Goal: Task Accomplishment & Management: Complete application form

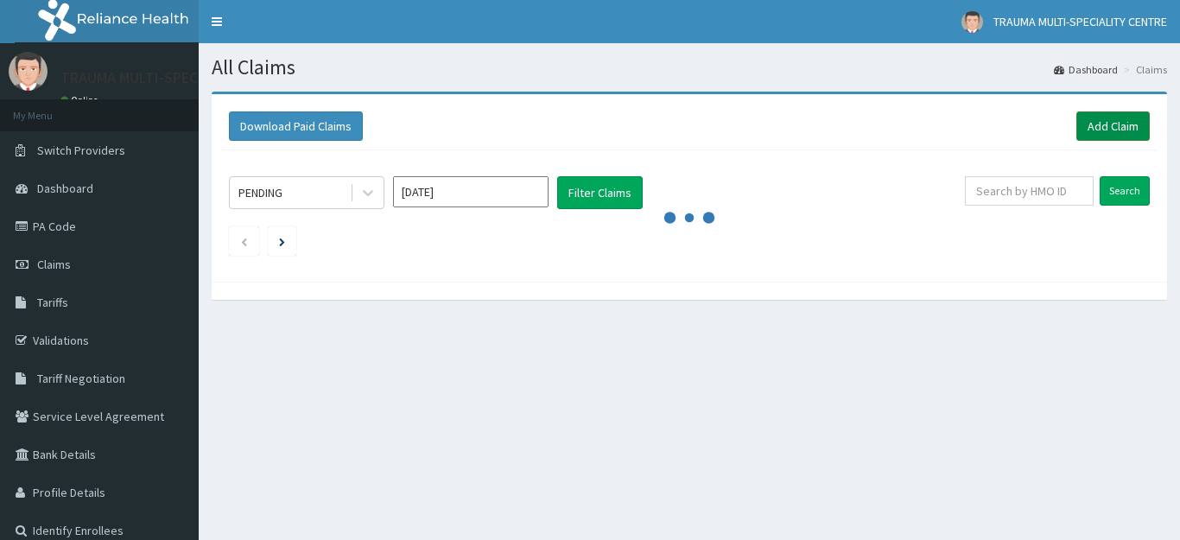
click at [1085, 129] on link "Add Claim" at bounding box center [1113, 125] width 73 height 29
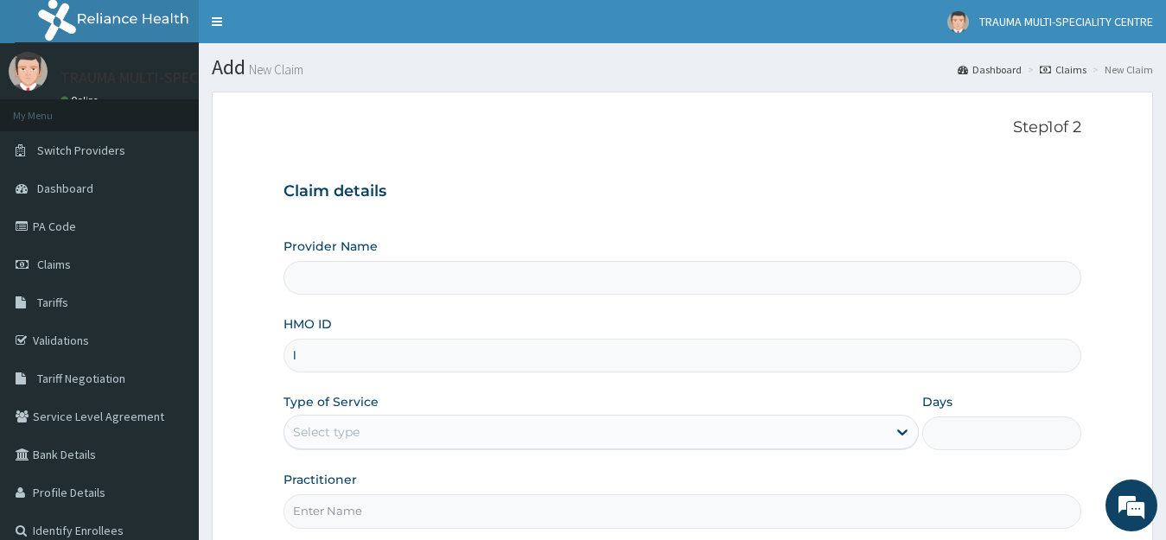
type input "lg"
type input "TRAUMA MULTI-SPECIALIST CENTRE"
type input "lgl/10233/a"
click at [326, 432] on div "Select type" at bounding box center [326, 431] width 67 height 17
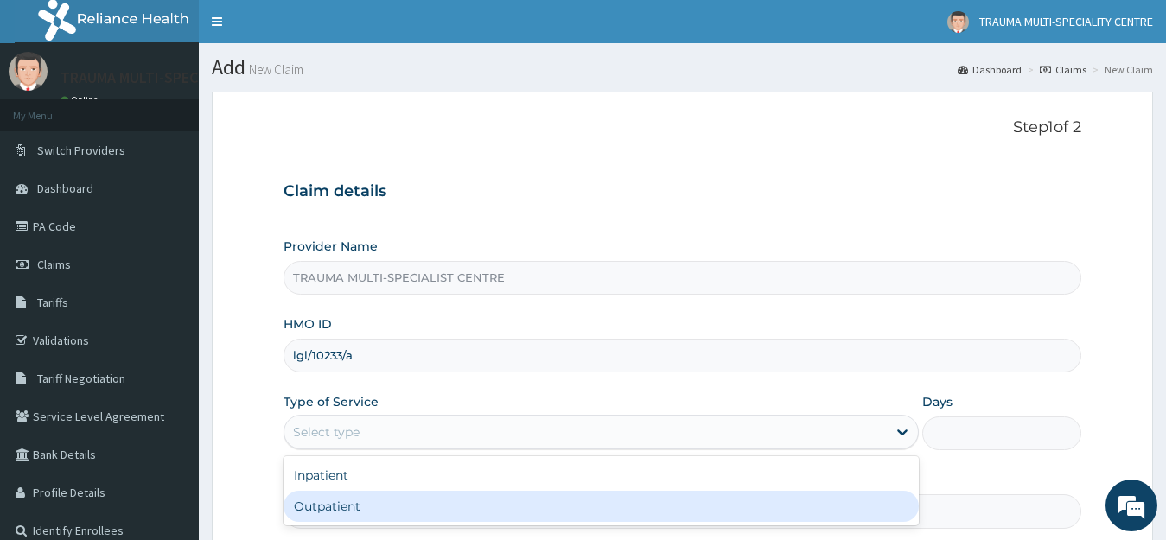
click at [341, 517] on div "Outpatient" at bounding box center [601, 506] width 636 height 31
type input "1"
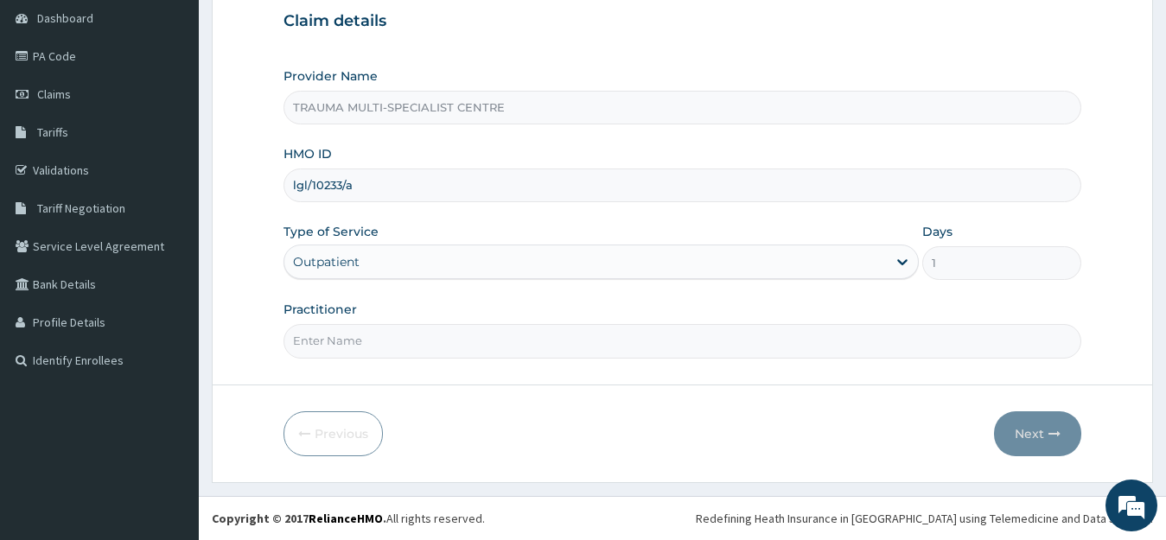
click at [368, 339] on input "Practitioner" at bounding box center [682, 341] width 798 height 34
type input "fff"
click at [1031, 442] on button "Next" at bounding box center [1037, 433] width 87 height 45
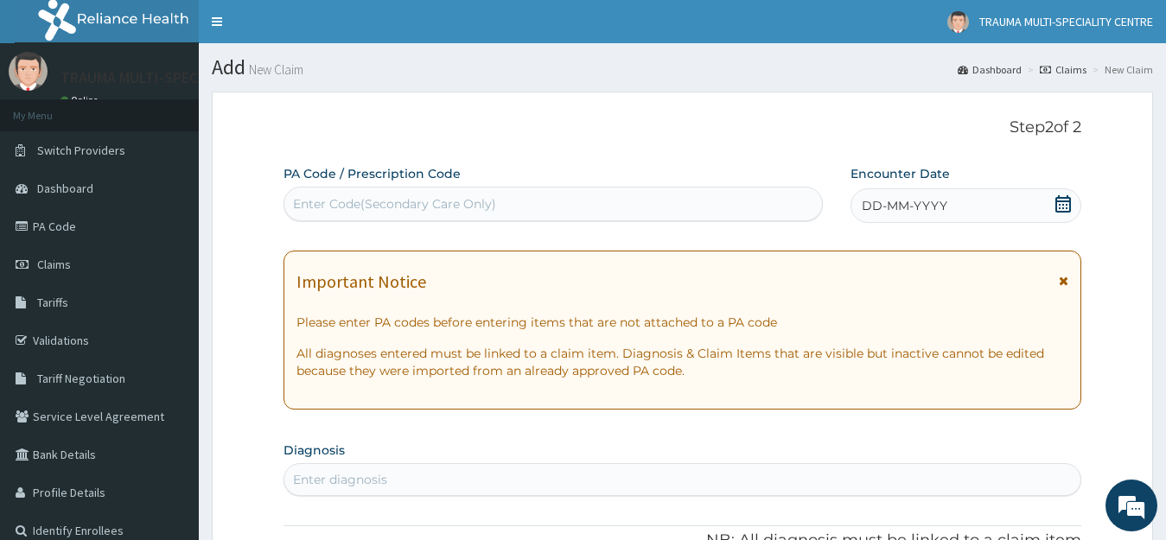
click at [369, 205] on div "Enter Code(Secondary Care Only)" at bounding box center [394, 203] width 203 height 17
paste input "PA/DE9E0C"
type input "PA/DE9E0C"
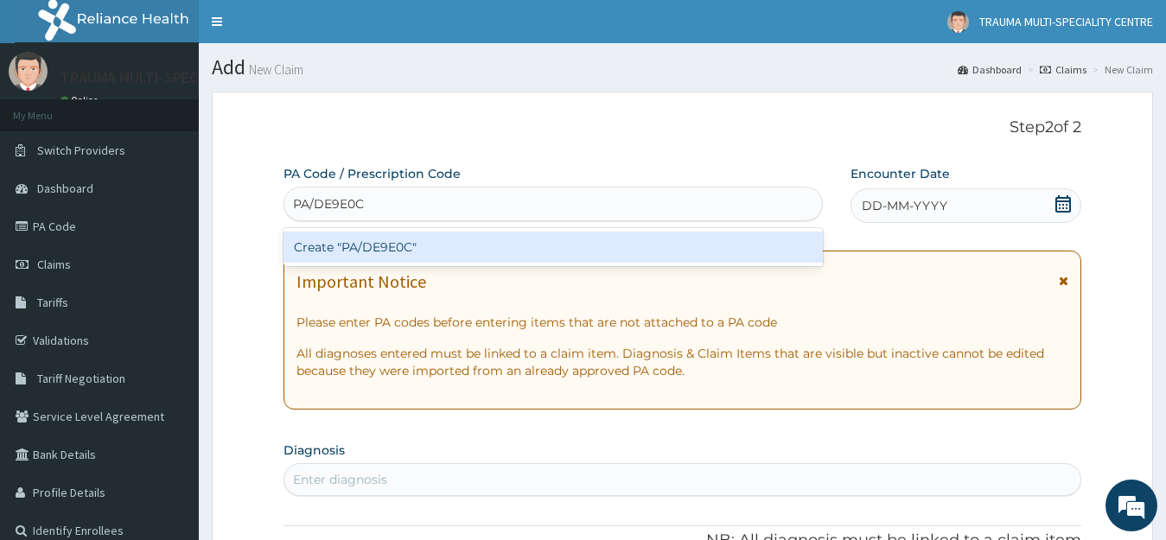
click at [346, 243] on div "Create "PA/DE9E0C"" at bounding box center [552, 247] width 539 height 31
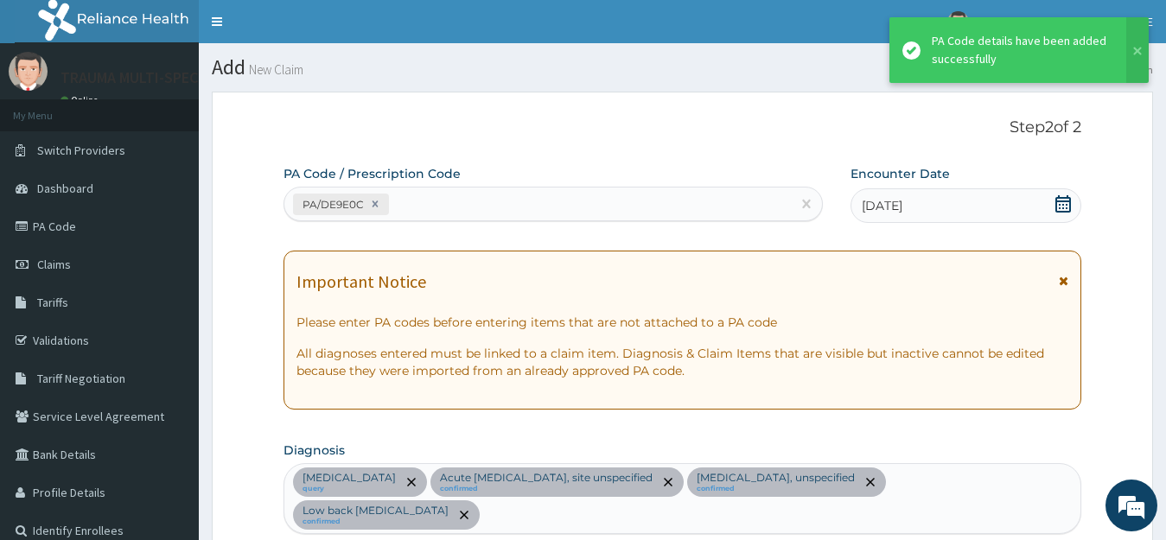
scroll to position [672, 0]
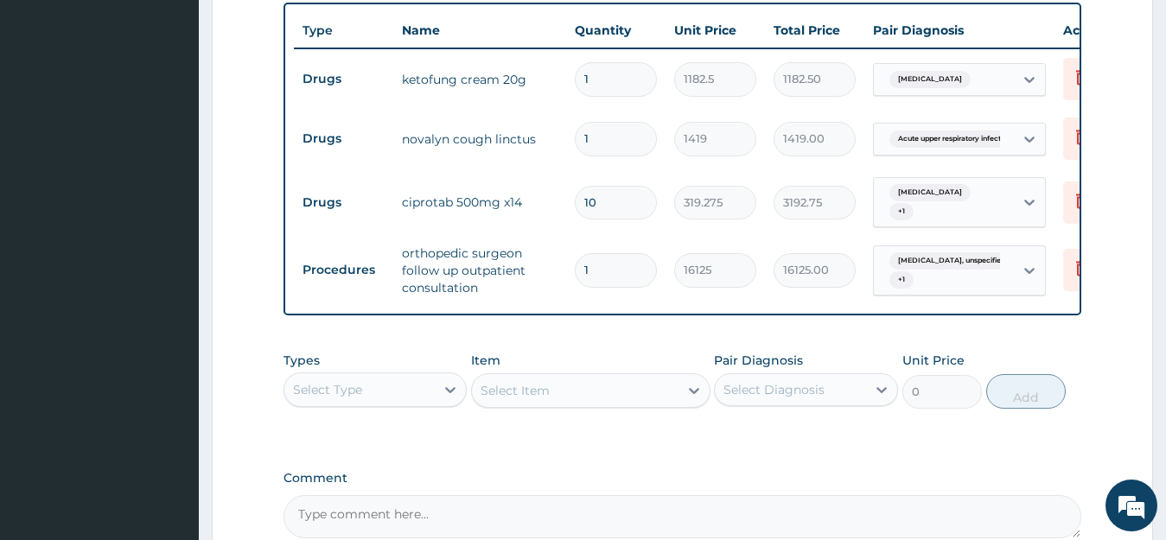
click at [582, 364] on div "Types Select Type Item Select Item Pair Diagnosis Select Diagnosis Unit Price 0…" at bounding box center [682, 380] width 798 height 74
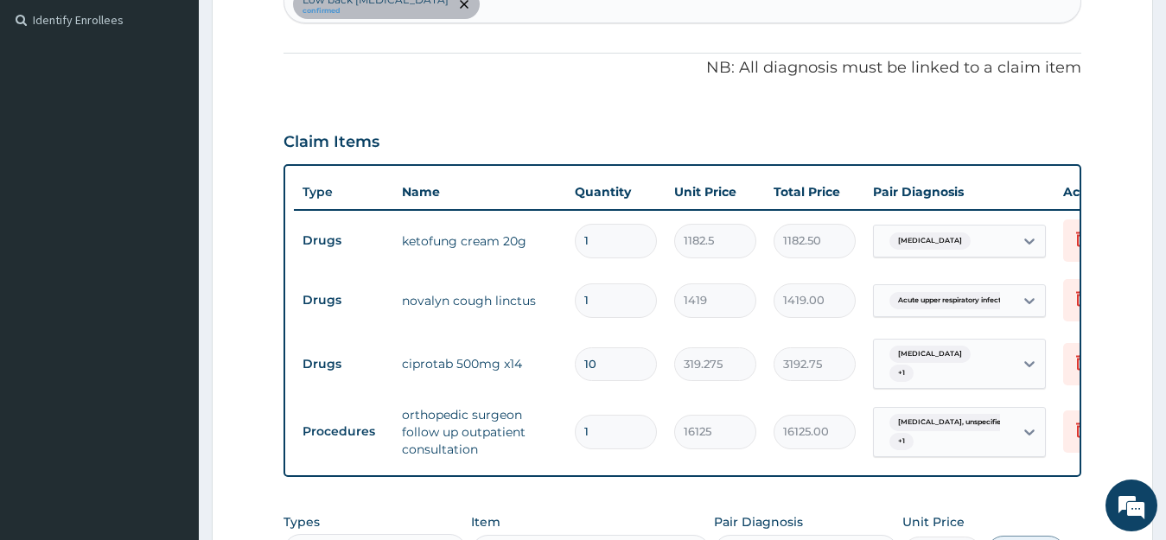
scroll to position [499, 0]
